Goal: Information Seeking & Learning: Learn about a topic

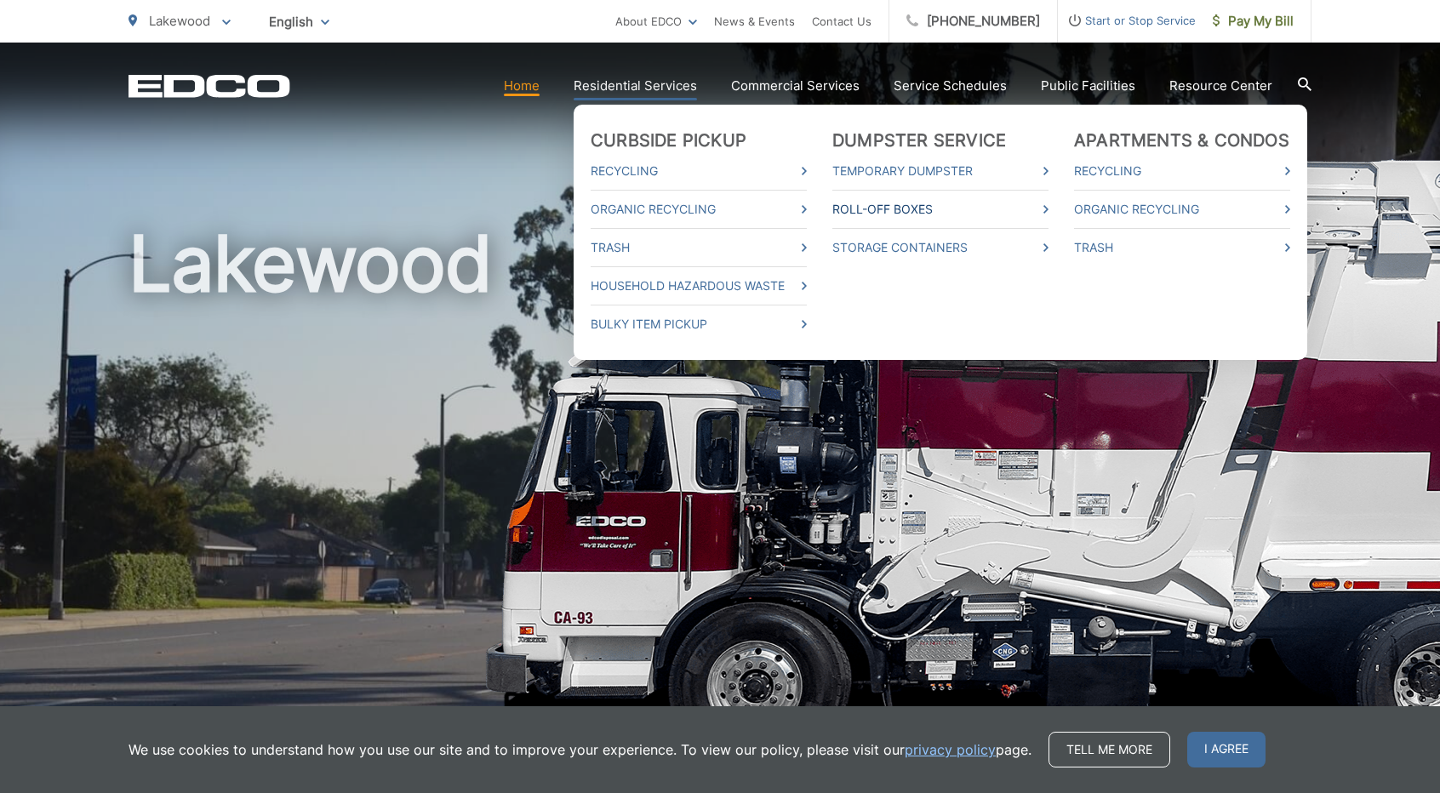
click at [902, 207] on link "Roll-Off Boxes" at bounding box center [940, 209] width 216 height 20
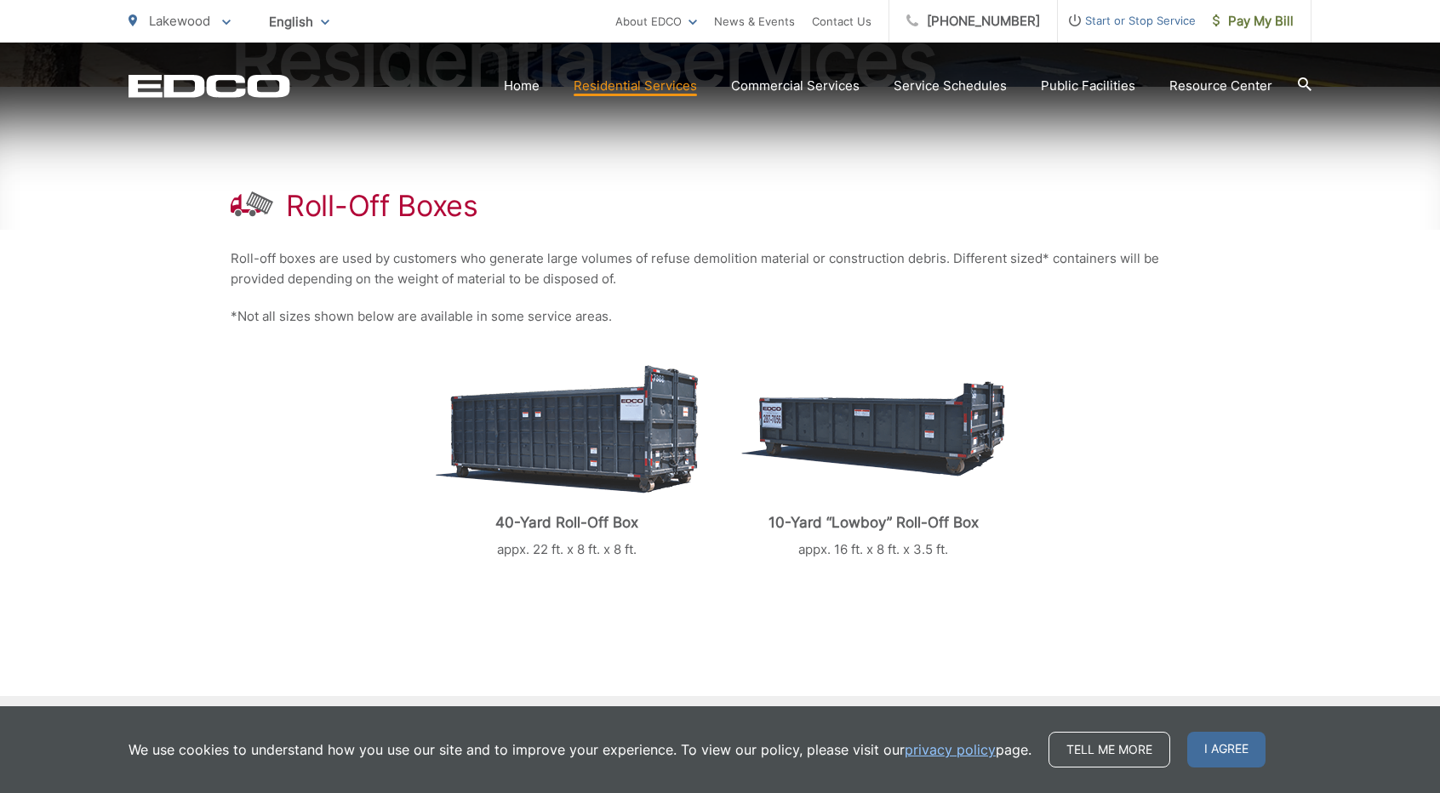
scroll to position [255, 0]
click at [523, 411] on img at bounding box center [567, 427] width 263 height 129
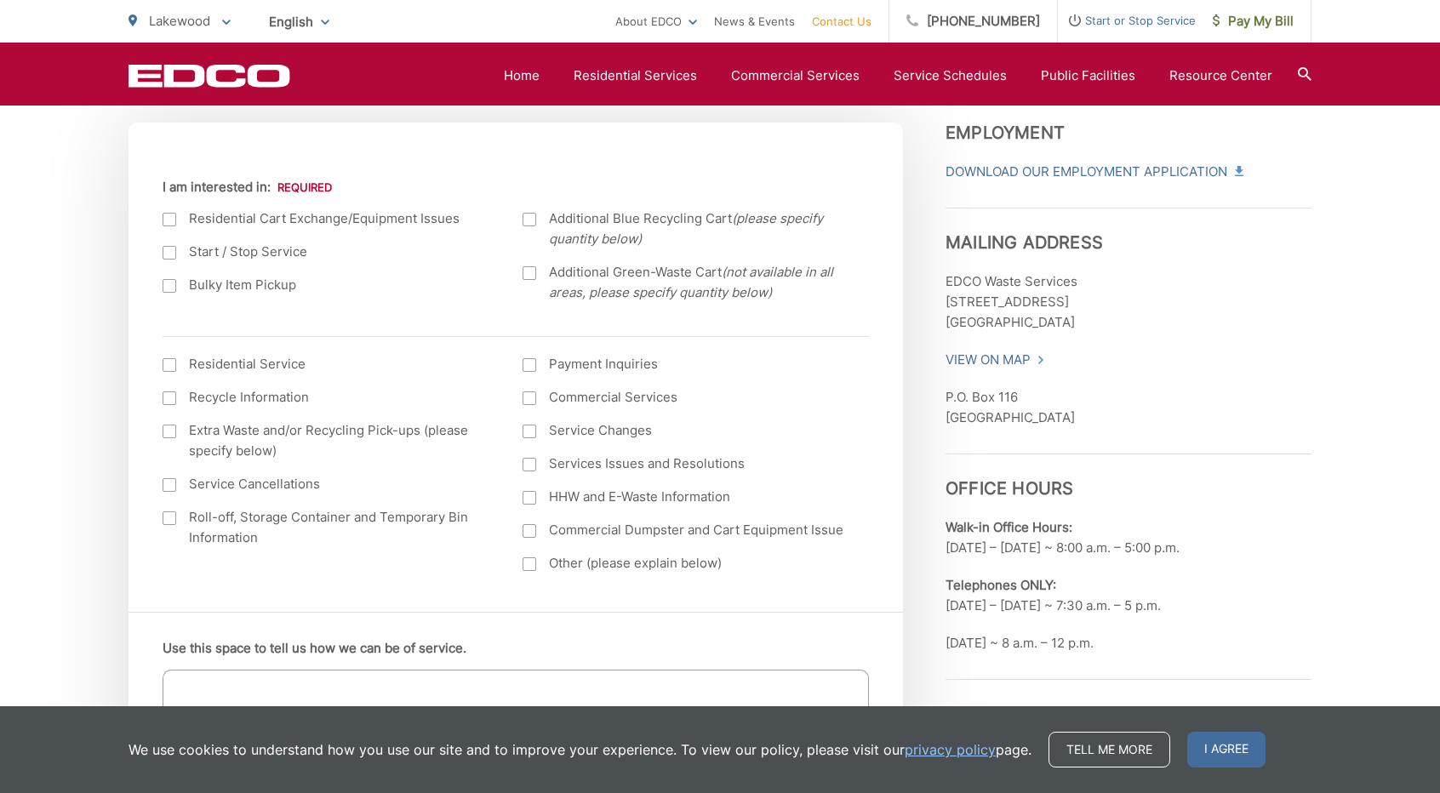
scroll to position [596, 0]
click at [168, 510] on div at bounding box center [170, 515] width 14 height 14
click at [0, 0] on input "Roll-off, Storage Container and Temporary Bin Information" at bounding box center [0, 0] width 0 height 0
click at [171, 247] on div at bounding box center [170, 250] width 14 height 14
click at [0, 0] on input "Start / Stop Service" at bounding box center [0, 0] width 0 height 0
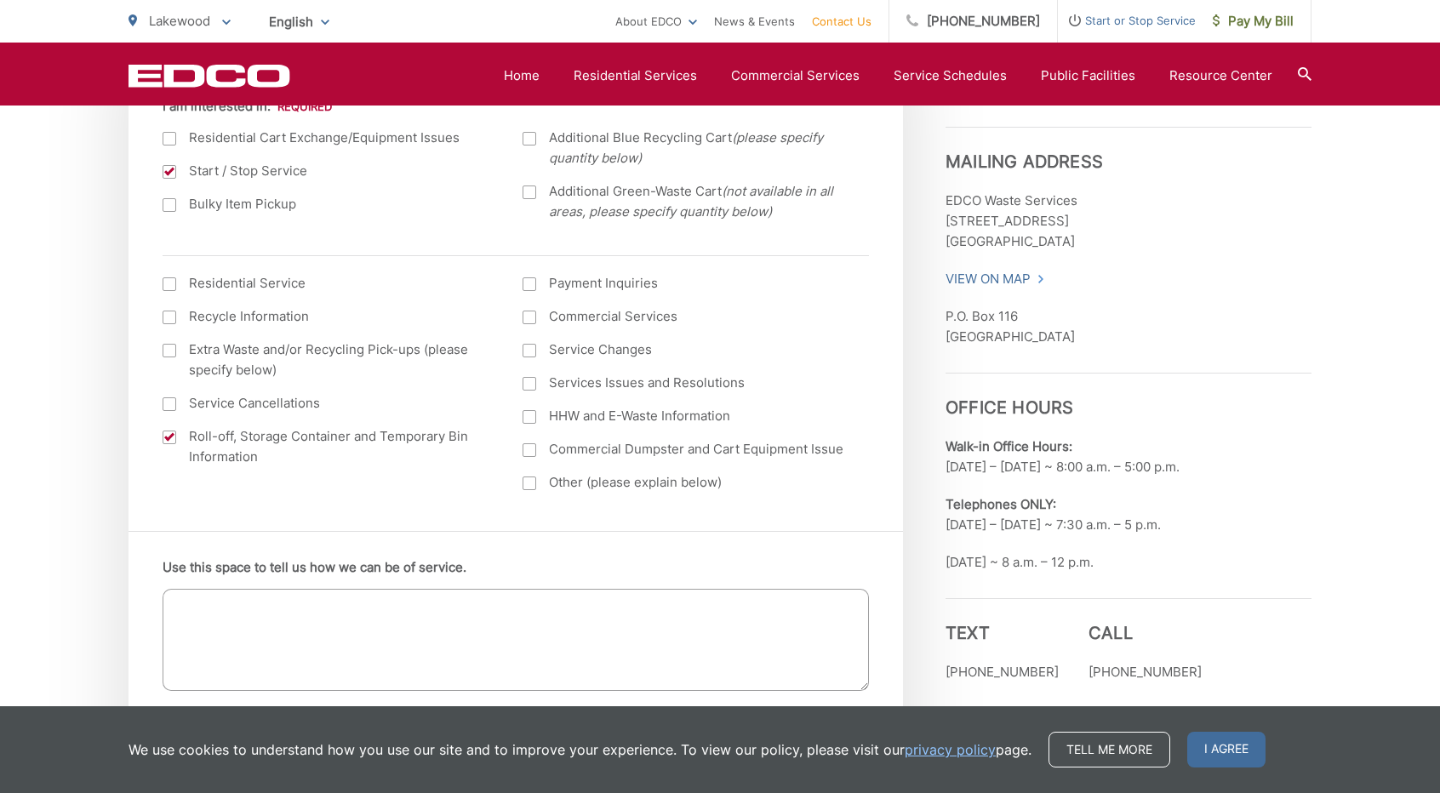
scroll to position [681, 0]
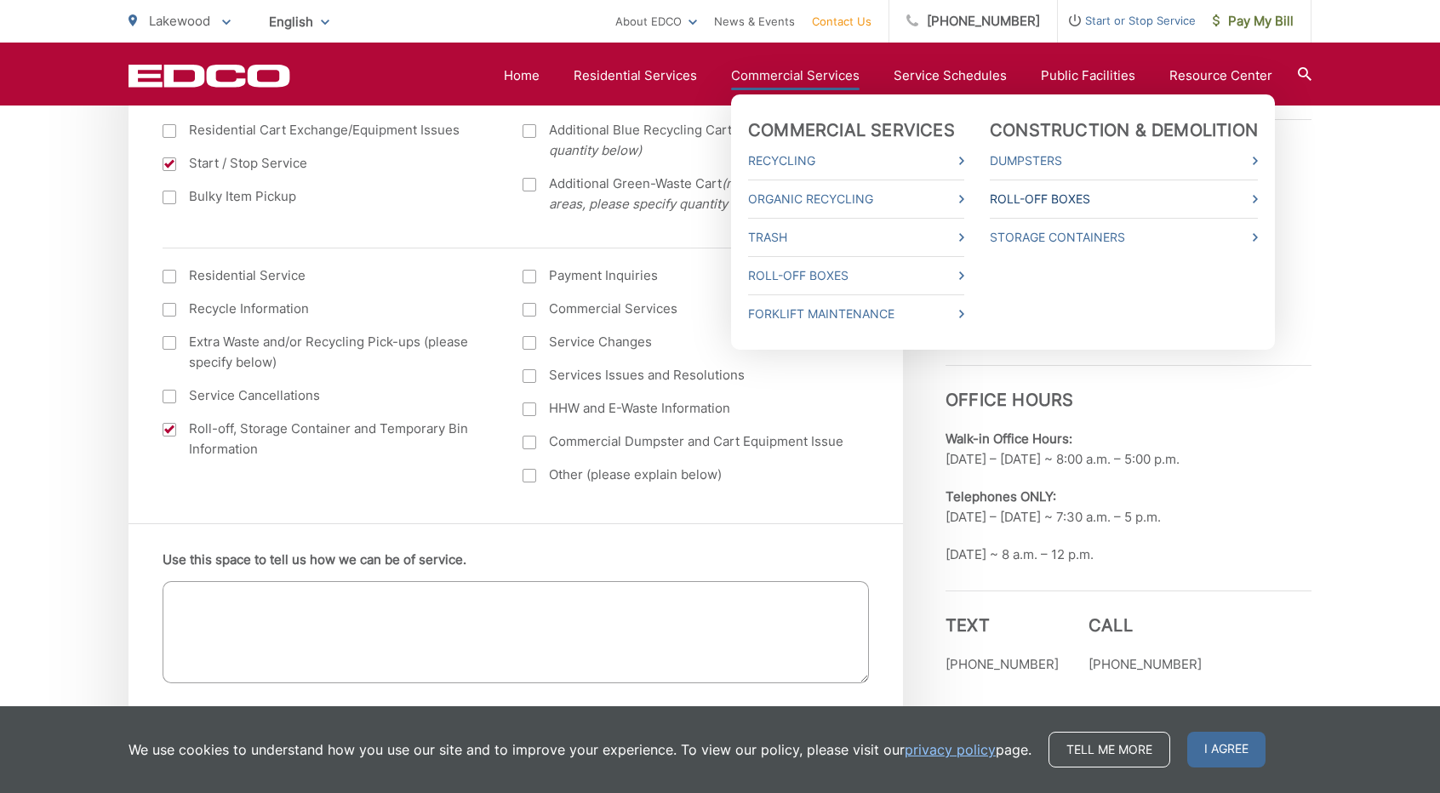
click at [1064, 202] on link "Roll-Off Boxes" at bounding box center [1124, 199] width 268 height 20
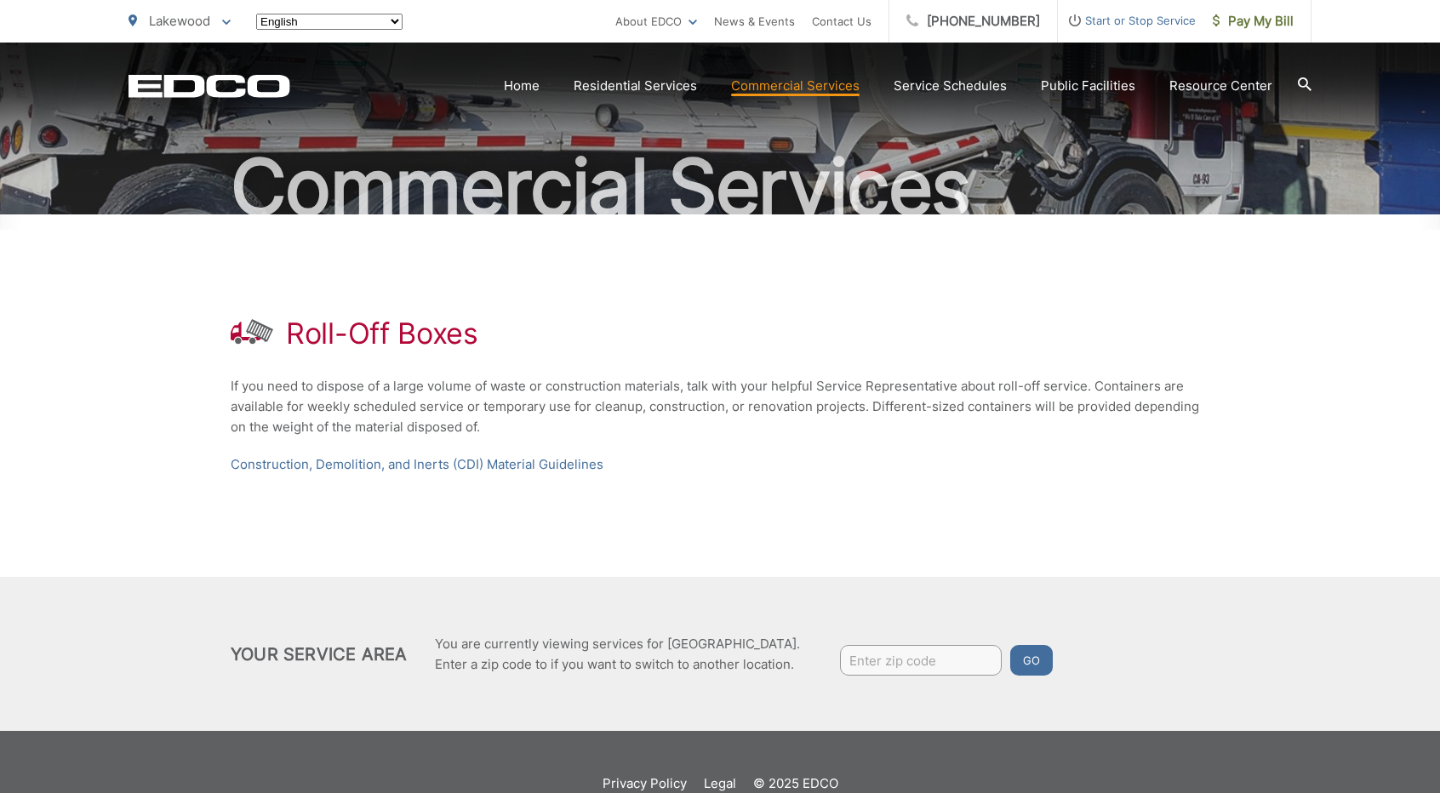
scroll to position [169, 0]
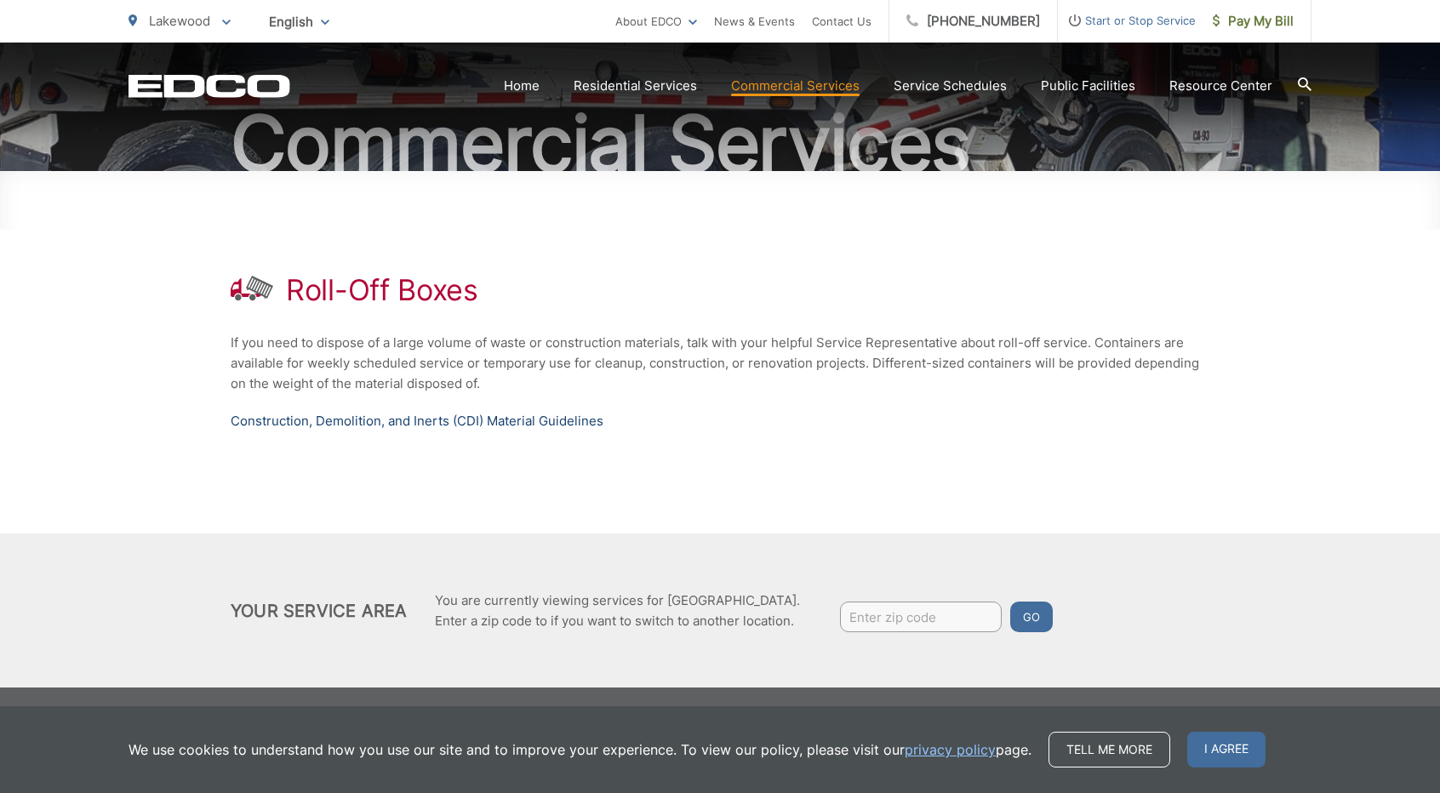
click at [441, 420] on link "Construction, Demolition, and Inerts (CDI) Material Guidelines" at bounding box center [417, 421] width 373 height 20
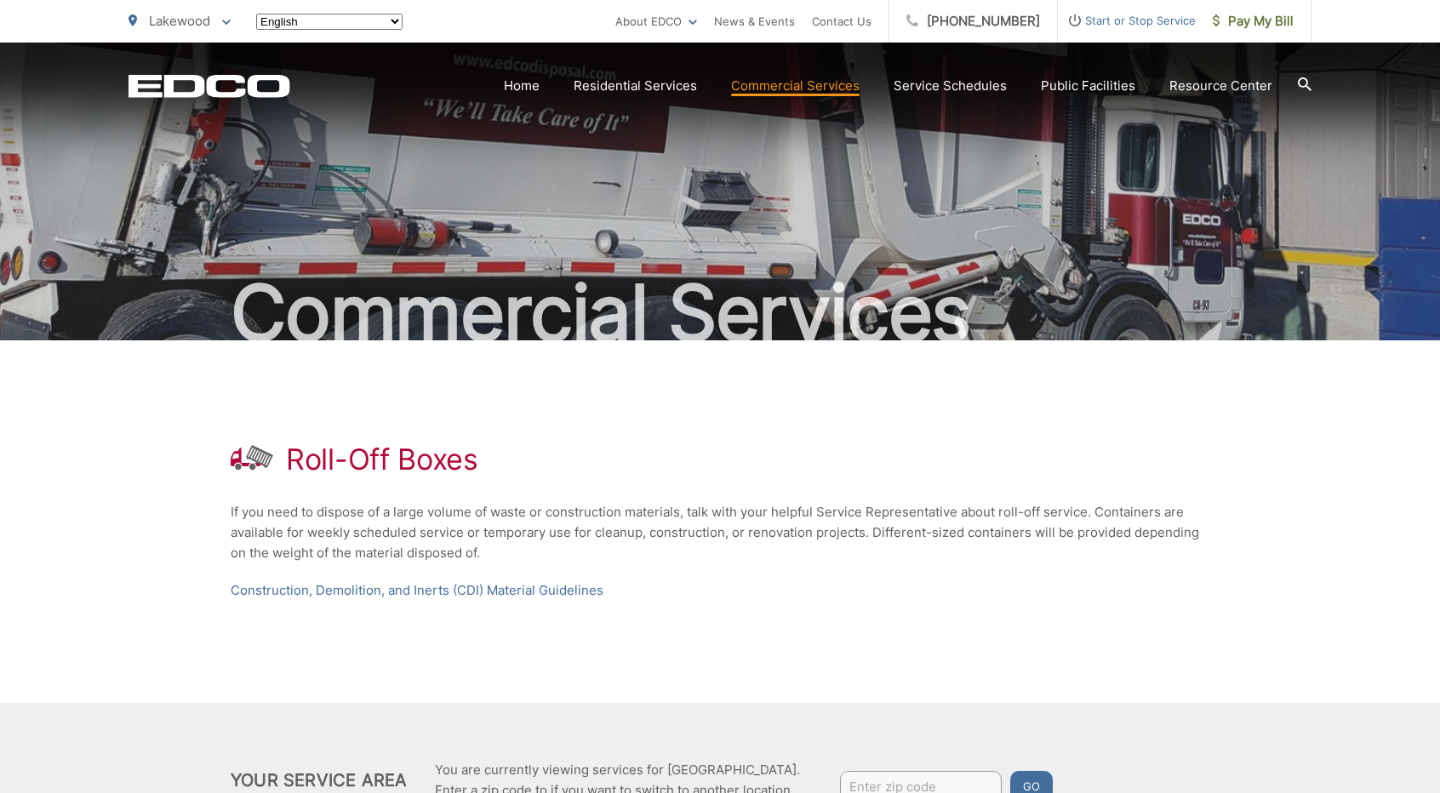
scroll to position [169, 0]
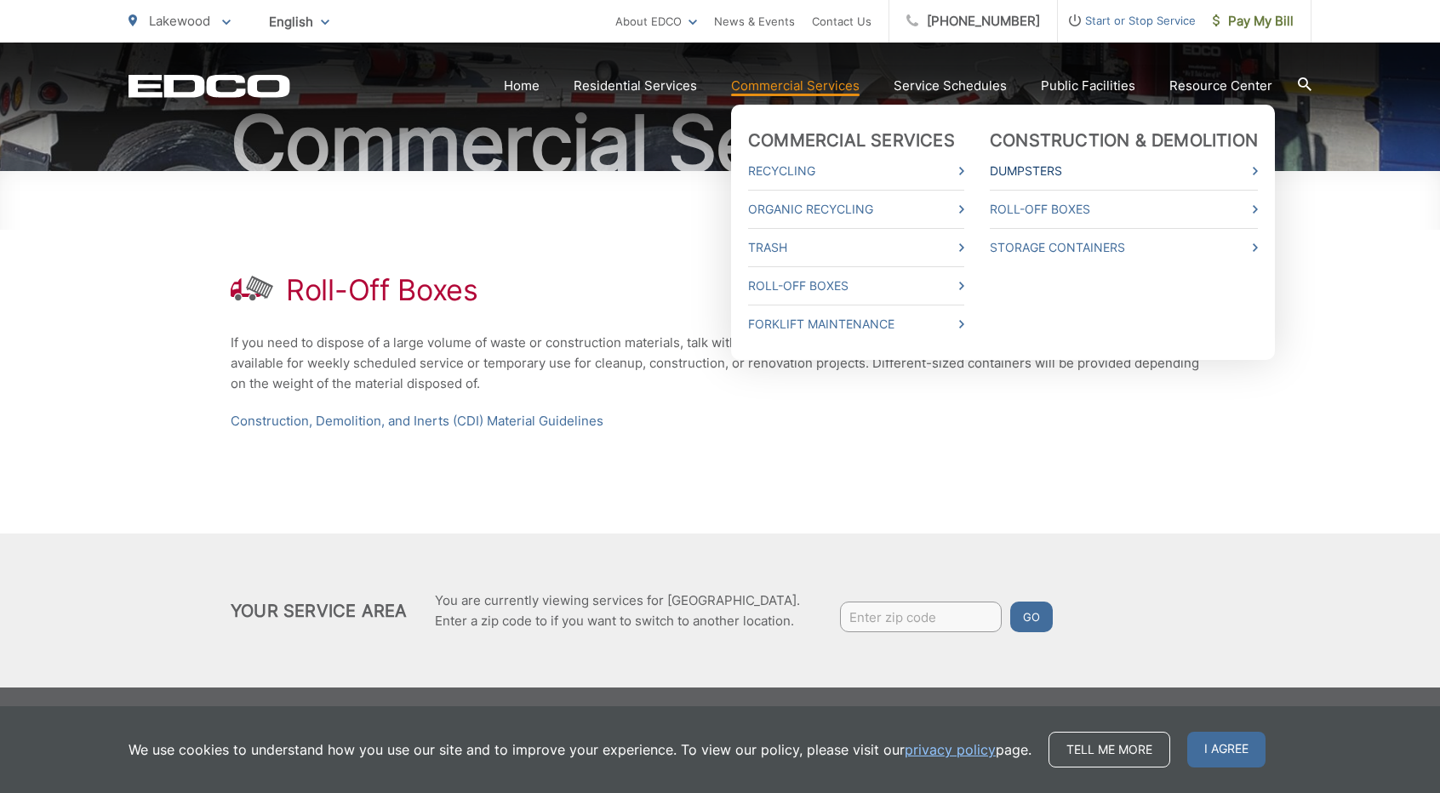
click at [1038, 163] on link "Dumpsters" at bounding box center [1124, 171] width 268 height 20
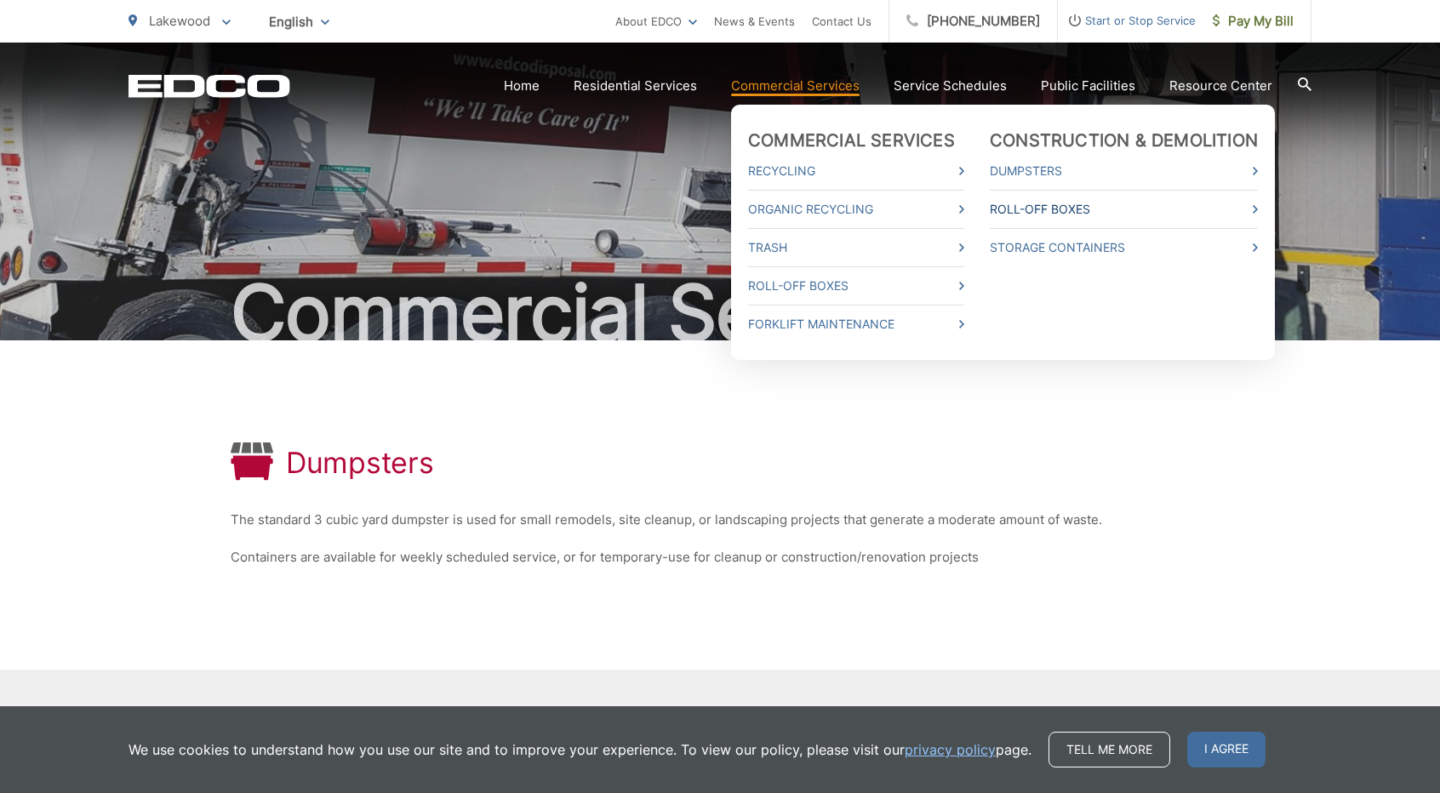
click at [1016, 208] on link "Roll-Off Boxes" at bounding box center [1124, 209] width 268 height 20
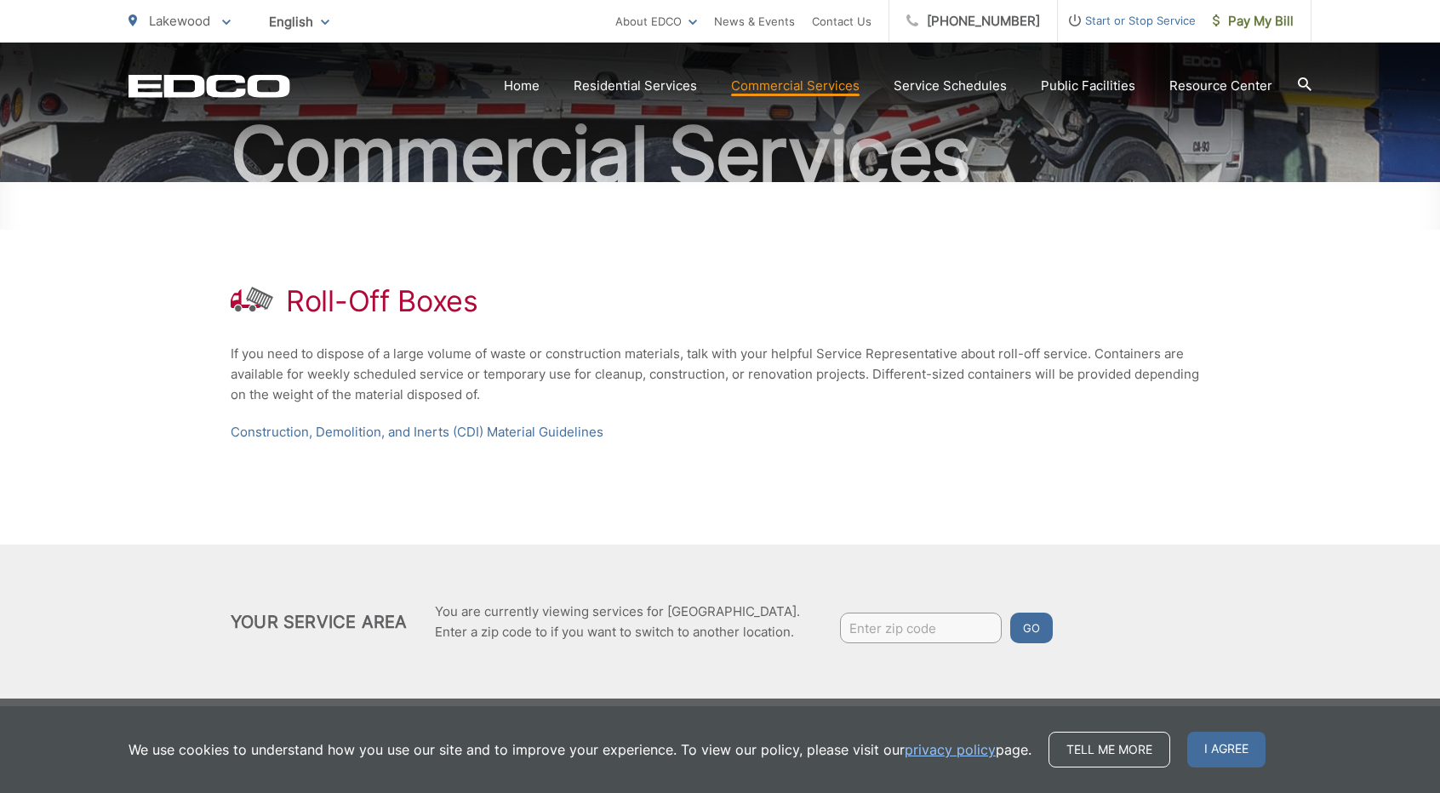
scroll to position [169, 0]
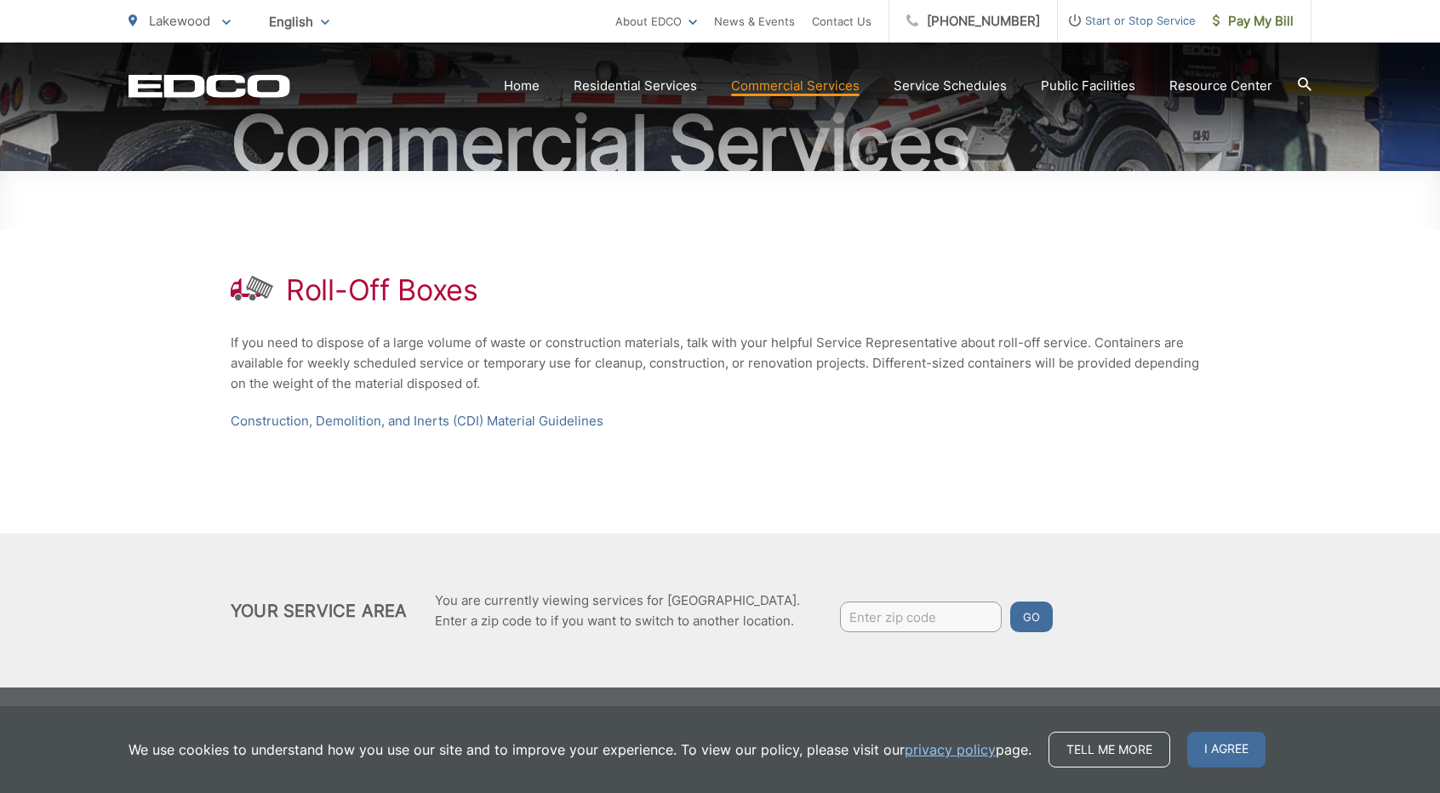
click at [1120, 552] on div "Your Service Area You are currently viewing services for Lakewood. Enter a zip …" at bounding box center [720, 611] width 1440 height 154
click at [932, 476] on div "Roll-Off Boxes If you need to dispose of a large volume of waste or constructio…" at bounding box center [720, 352] width 979 height 363
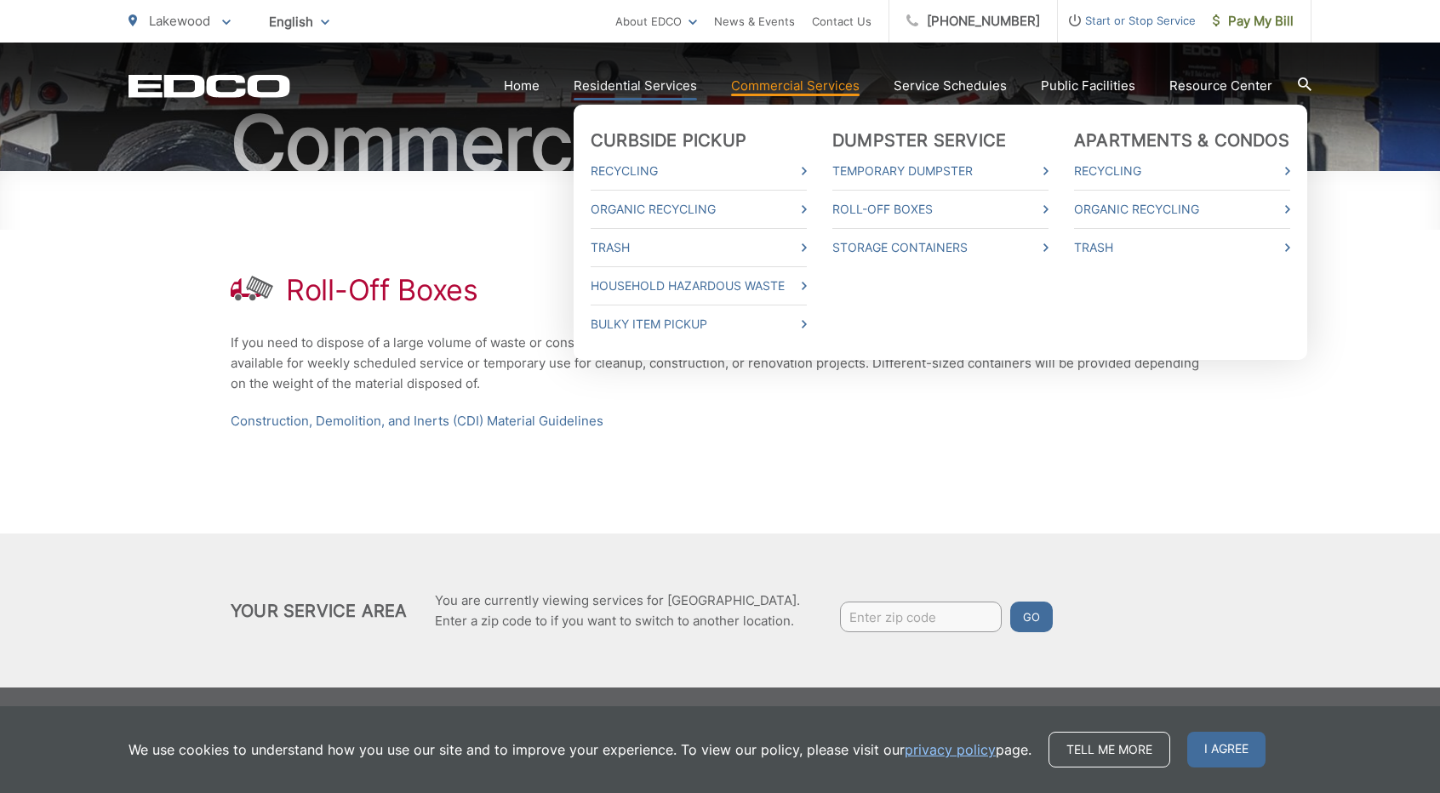
click at [946, 317] on li "Dumpster Service Temporary Dumpster Roll-Off Boxes Storage Containers" at bounding box center [940, 232] width 216 height 204
click at [906, 243] on link "Storage Containers" at bounding box center [940, 247] width 216 height 20
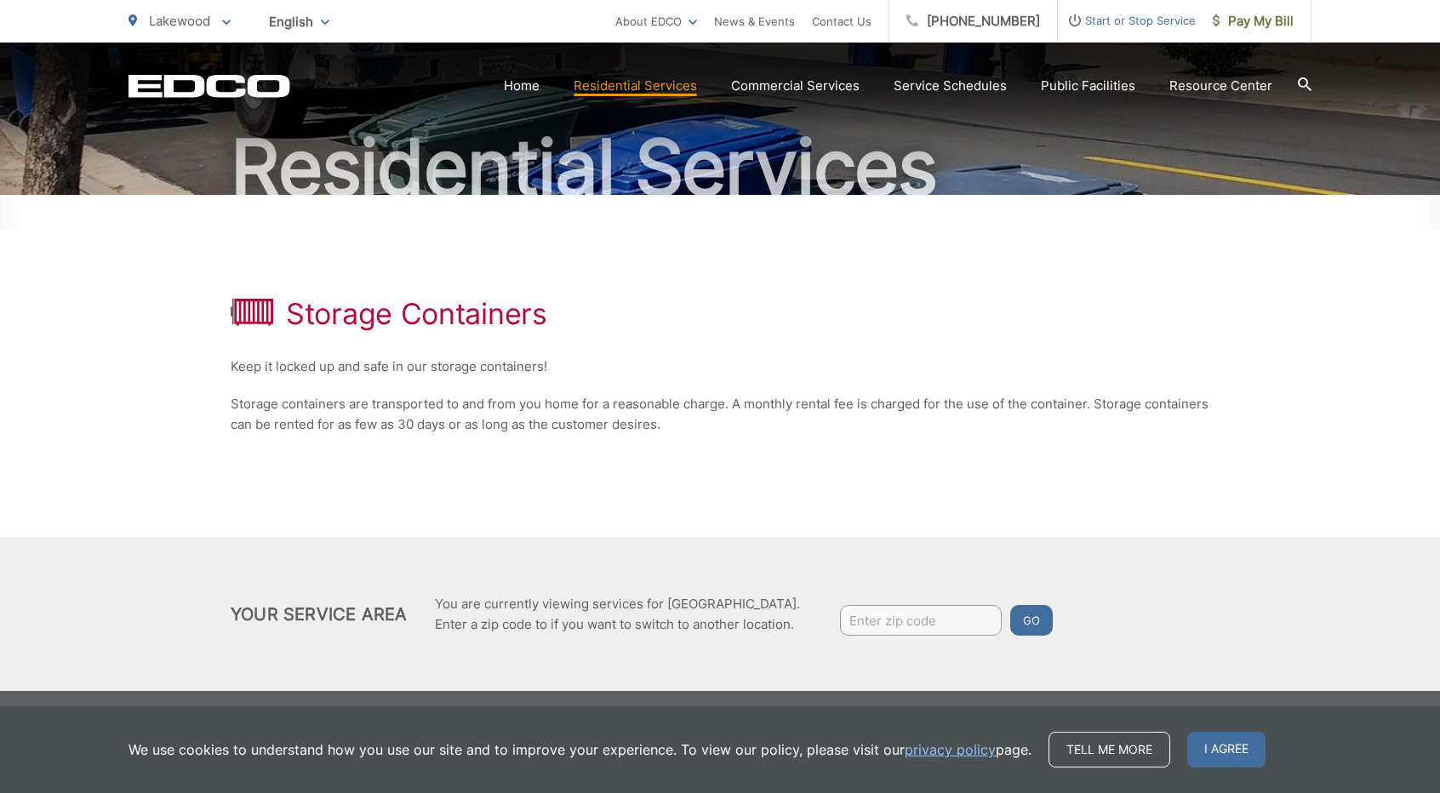
scroll to position [149, 0]
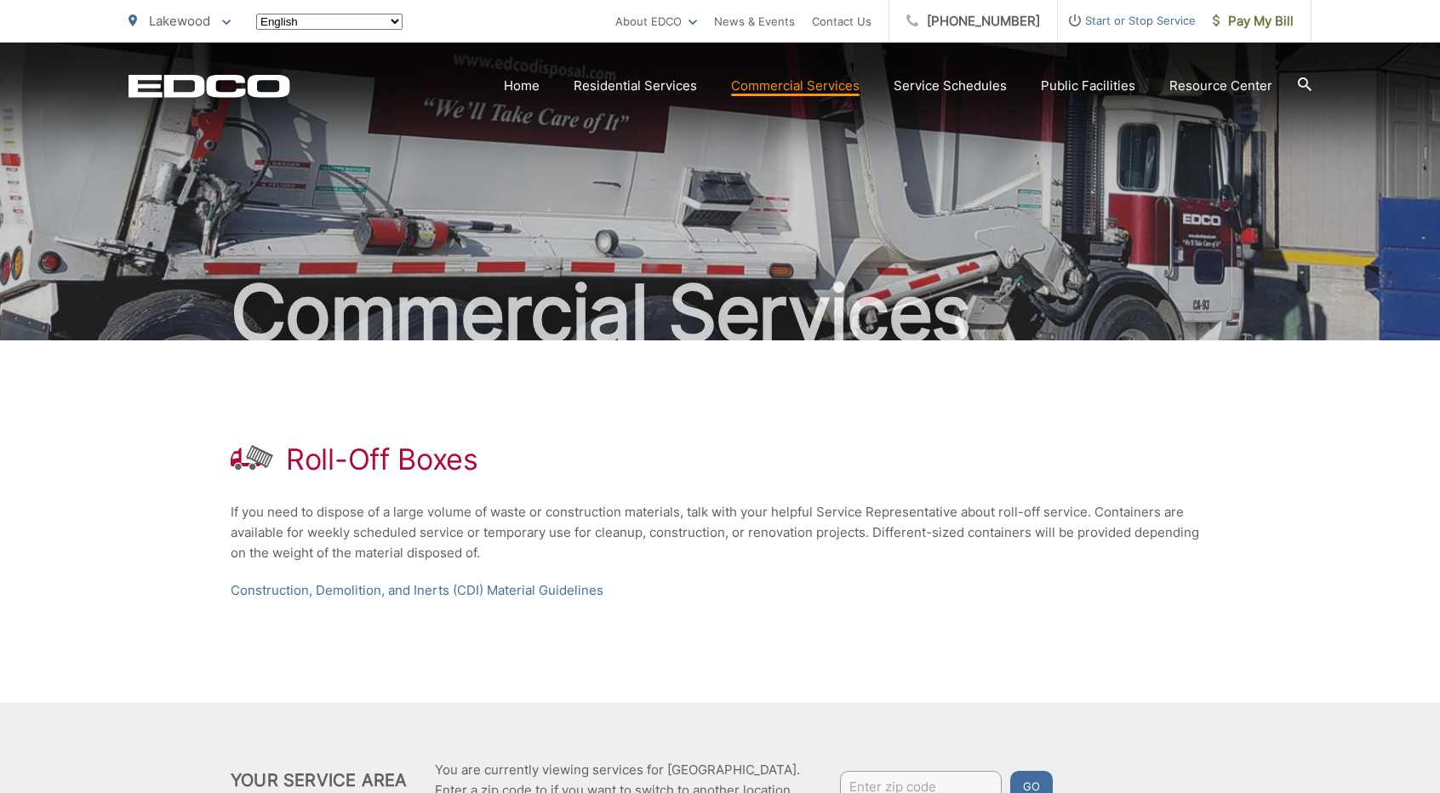
scroll to position [169, 0]
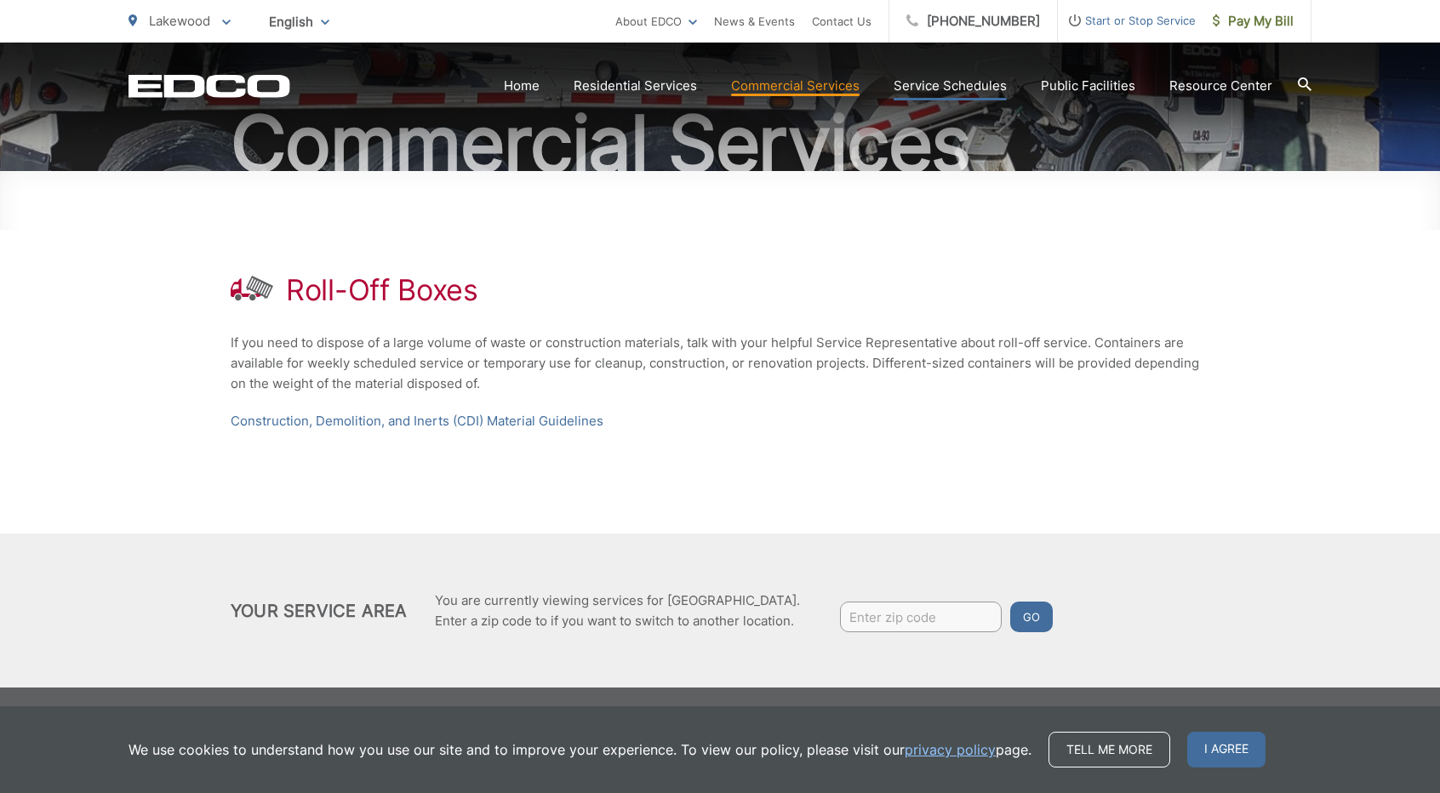
click at [953, 91] on link "Service Schedules" at bounding box center [950, 86] width 113 height 20
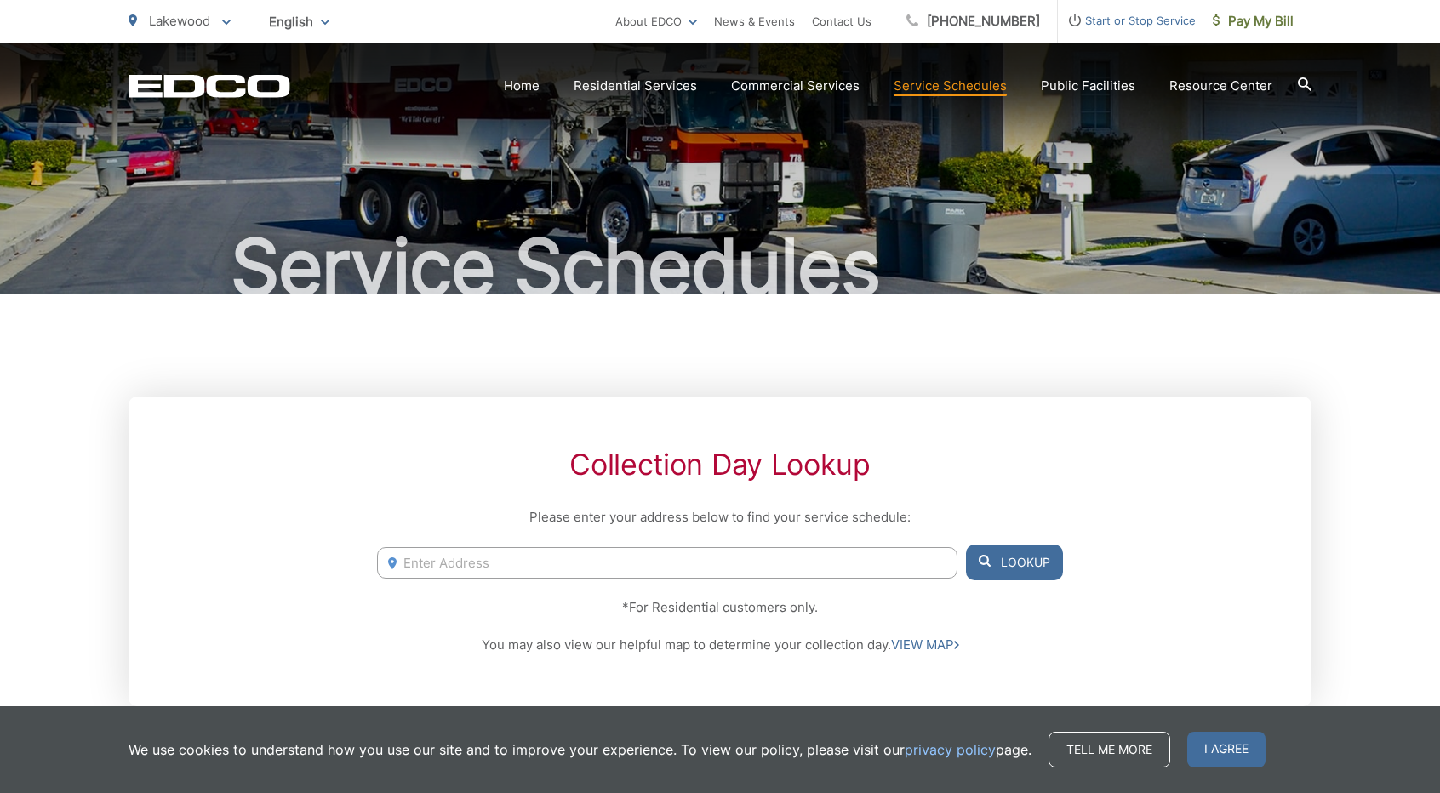
scroll to position [85, 0]
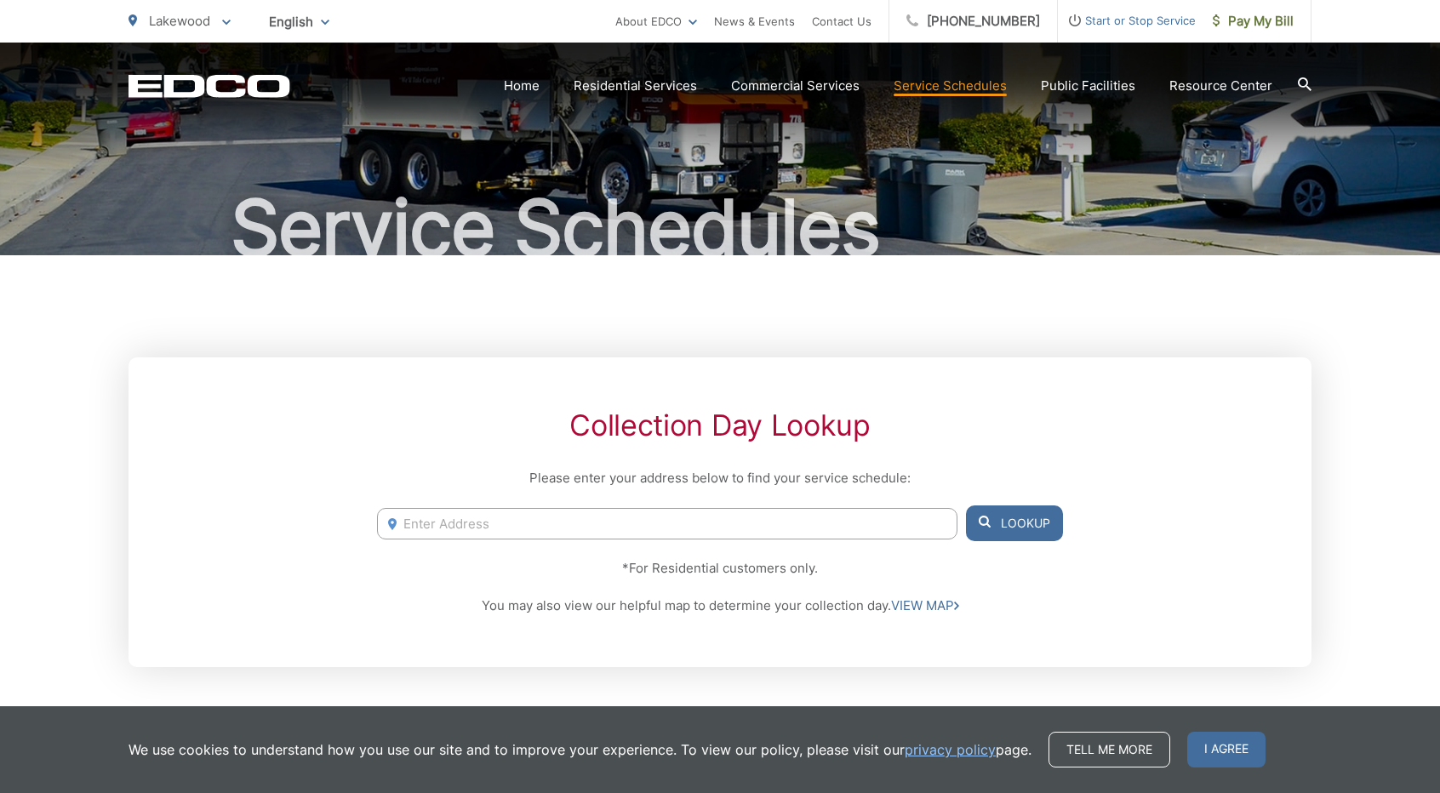
click at [1071, 75] on section "Home Residential Services Curbside Pickup Recycling Organic Recycling Trash Hou…" at bounding box center [800, 86] width 1021 height 32
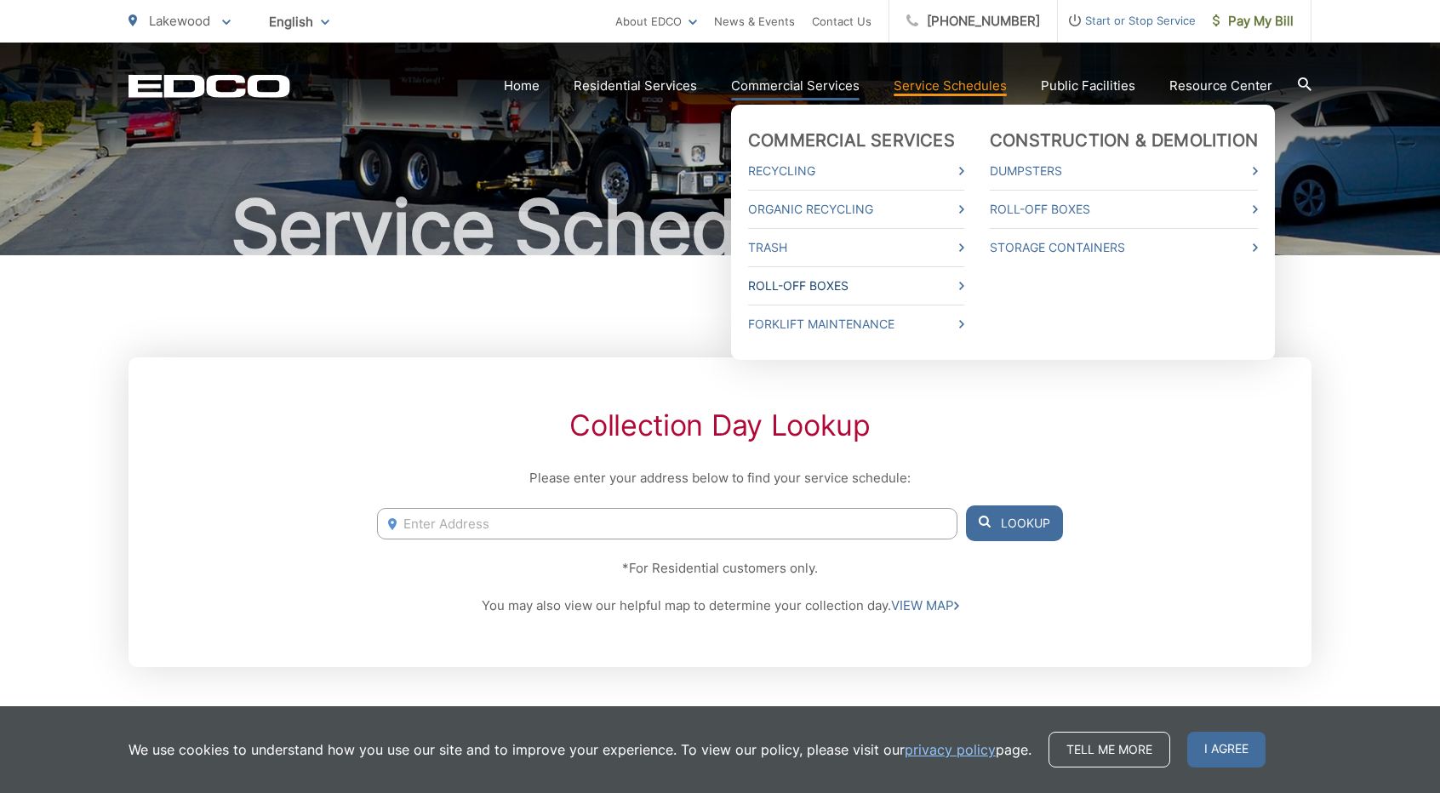
click at [815, 285] on link "Roll-Off Boxes" at bounding box center [856, 286] width 216 height 20
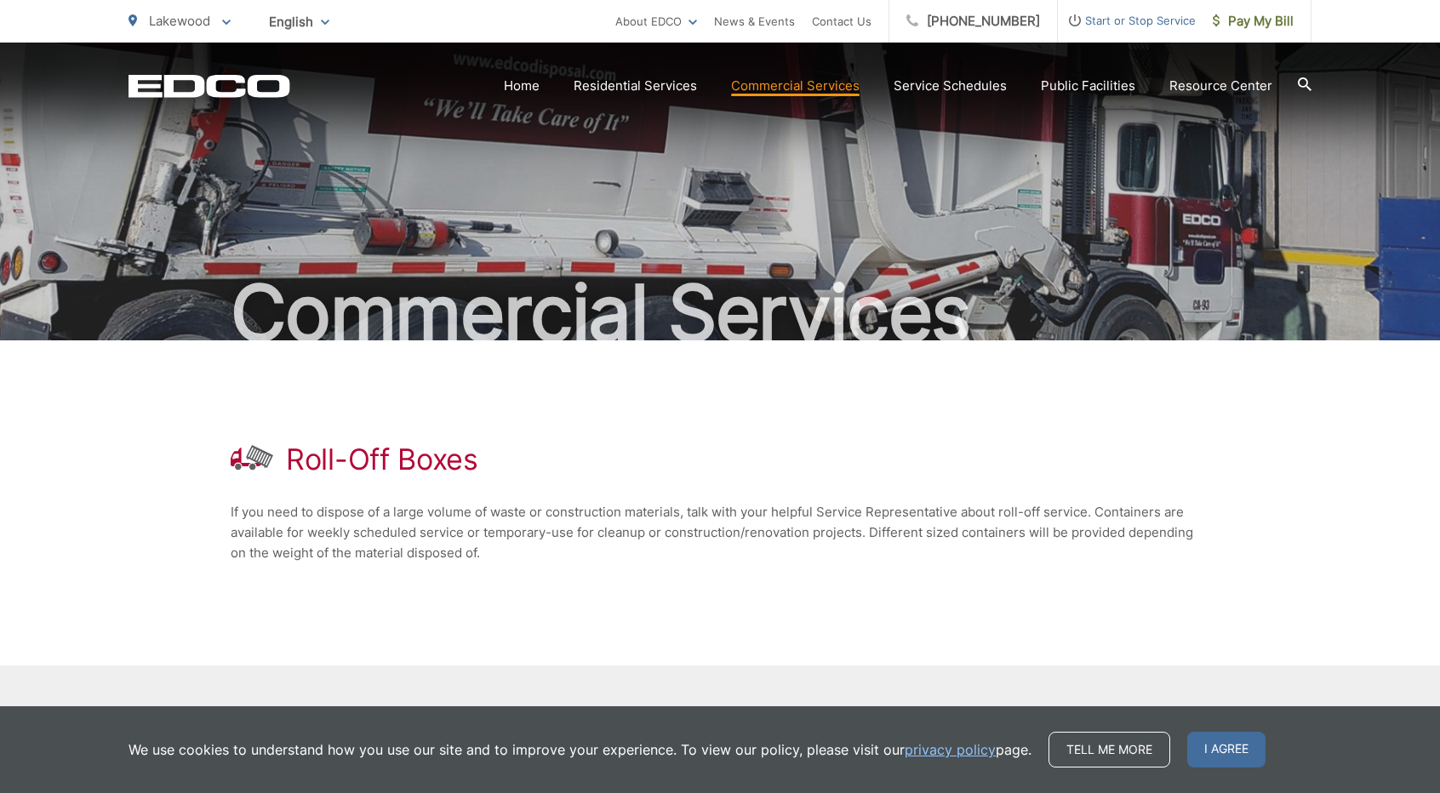
click at [1074, 75] on section "Home Residential Services Curbside Pickup Recycling Organic Recycling Trash Hou…" at bounding box center [800, 86] width 1021 height 32
click at [917, 77] on link "Service Schedules" at bounding box center [950, 86] width 113 height 20
